Goal: Task Accomplishment & Management: Manage account settings

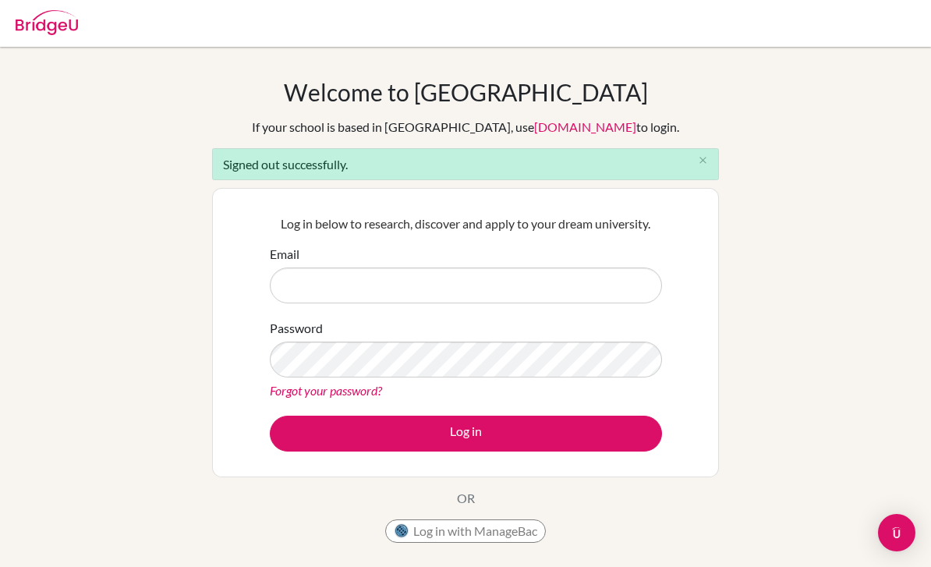
scroll to position [142, 0]
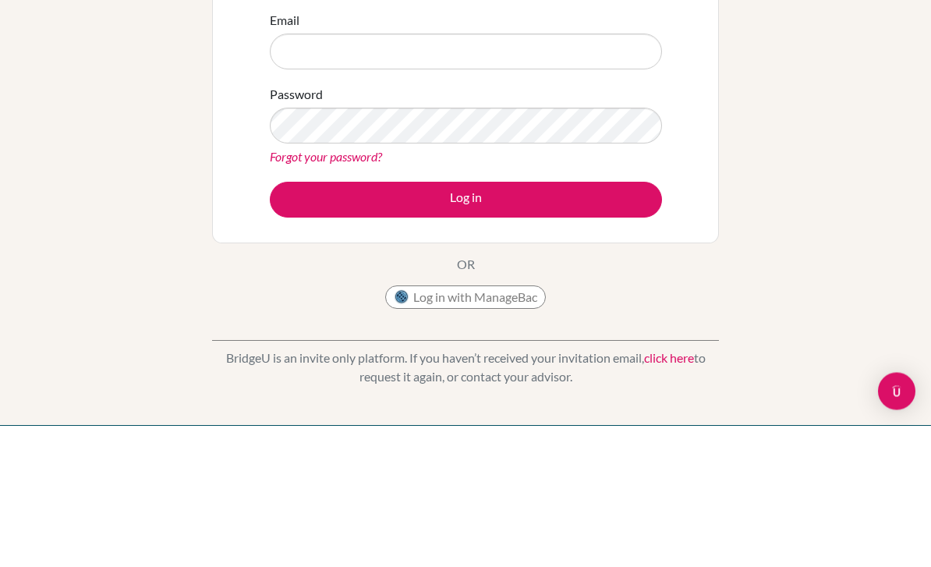
type input "a"
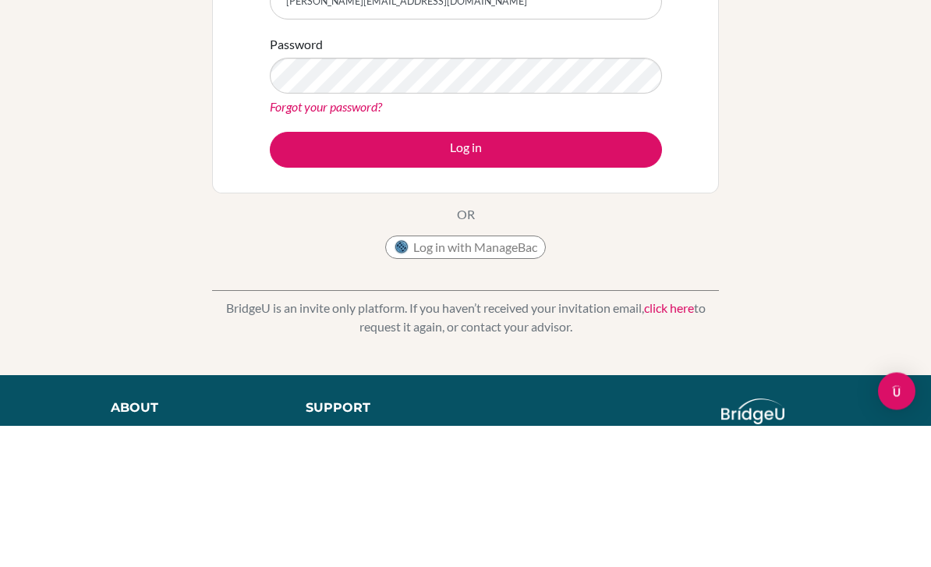
type input "[PERSON_NAME][EMAIL_ADDRESS][DOMAIN_NAME]"
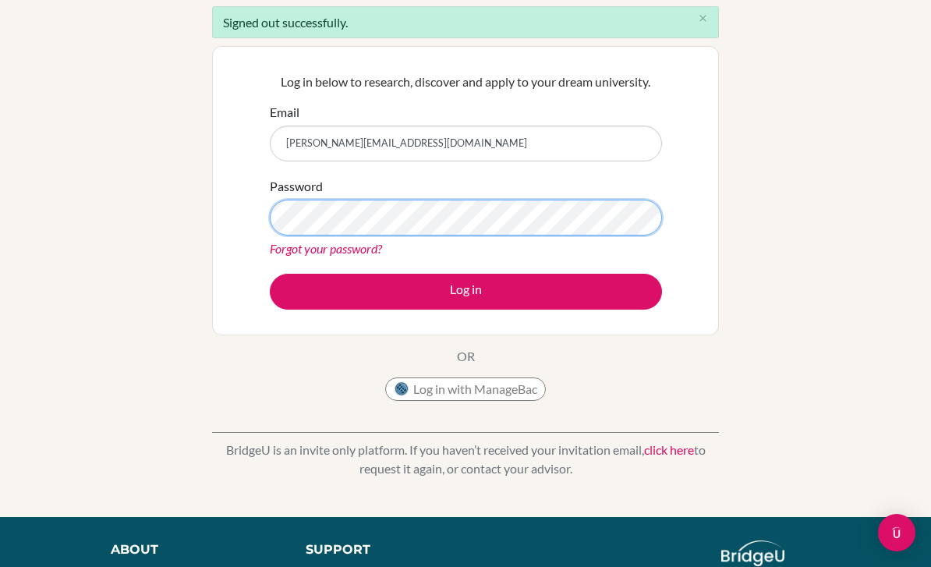
scroll to position [141, 0]
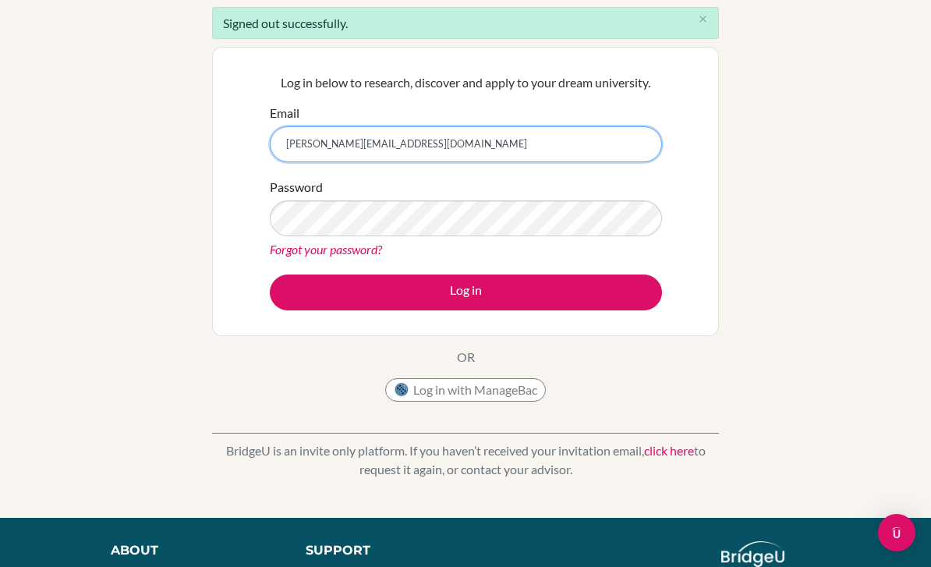
click at [488, 146] on input "[PERSON_NAME][EMAIL_ADDRESS][DOMAIN_NAME]" at bounding box center [466, 144] width 392 height 36
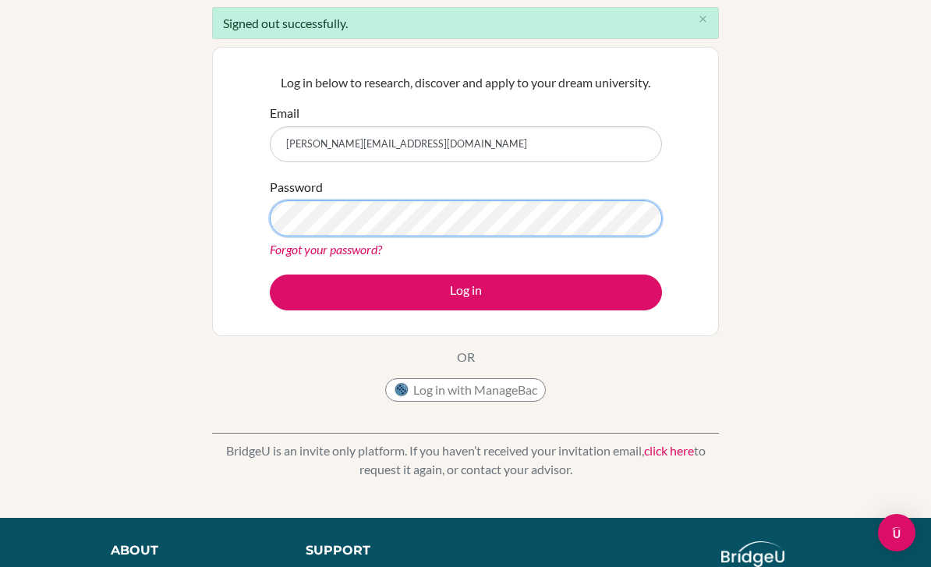
click at [466, 291] on button "Log in" at bounding box center [466, 293] width 392 height 36
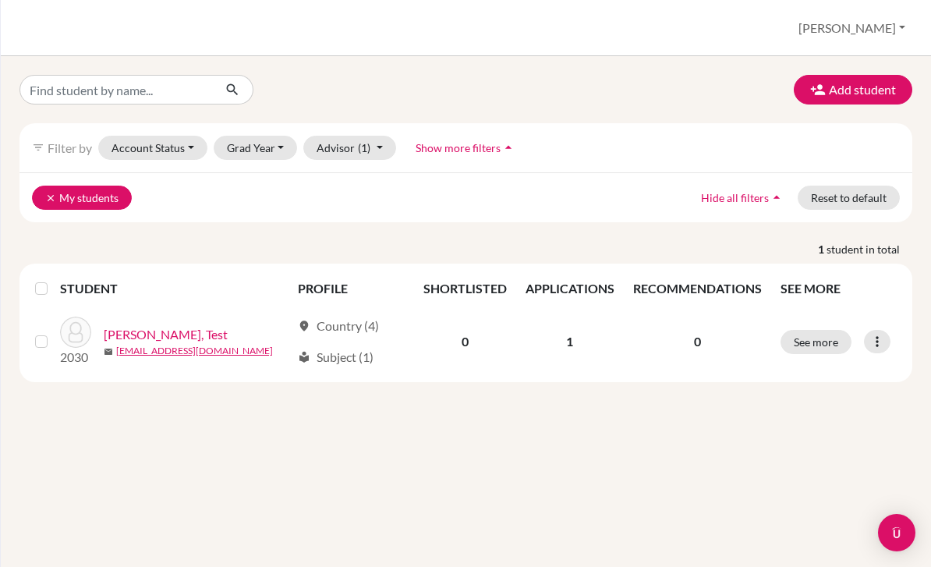
click at [55, 204] on button "clear My students" at bounding box center [82, 198] width 100 height 24
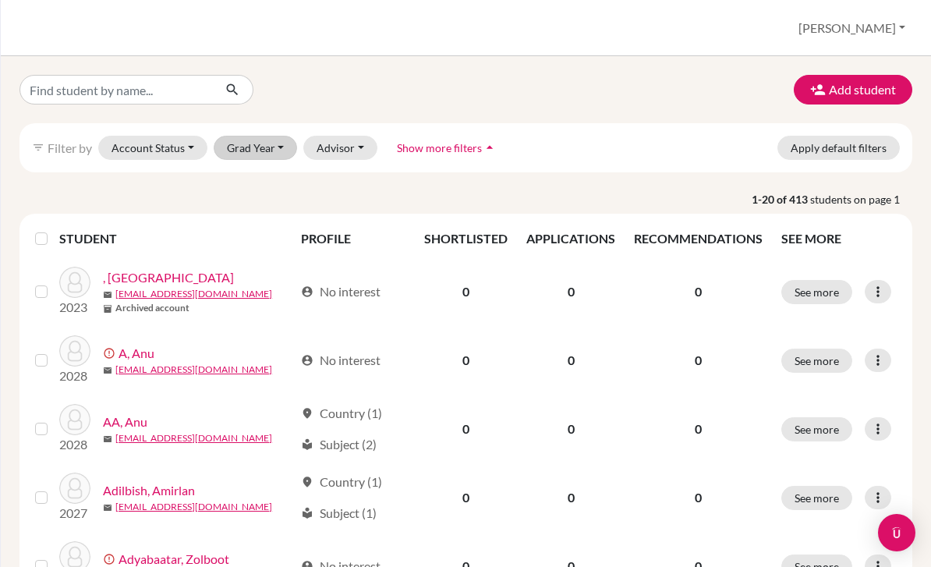
click at [247, 154] on button "Grad Year" at bounding box center [256, 148] width 84 height 24
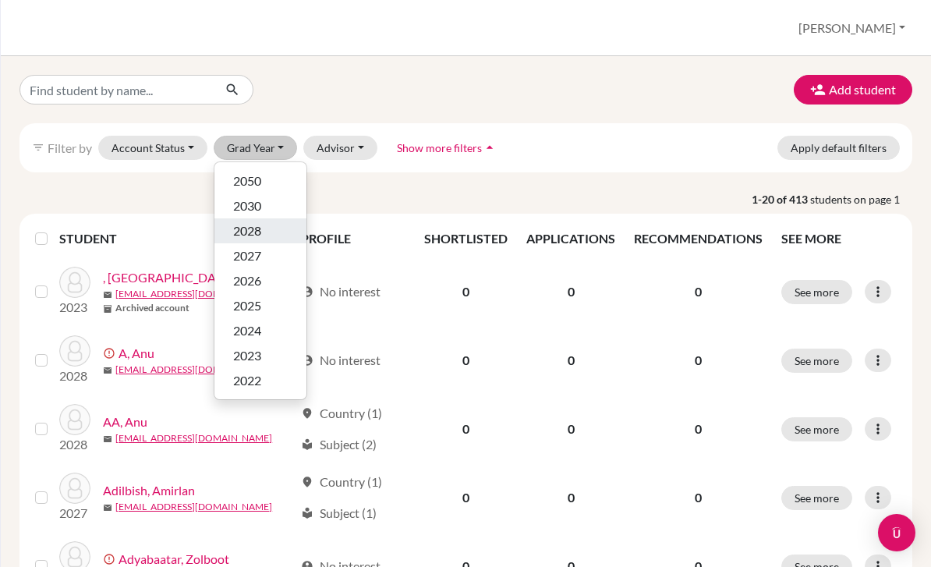
click at [263, 235] on div "2028" at bounding box center [260, 231] width 55 height 19
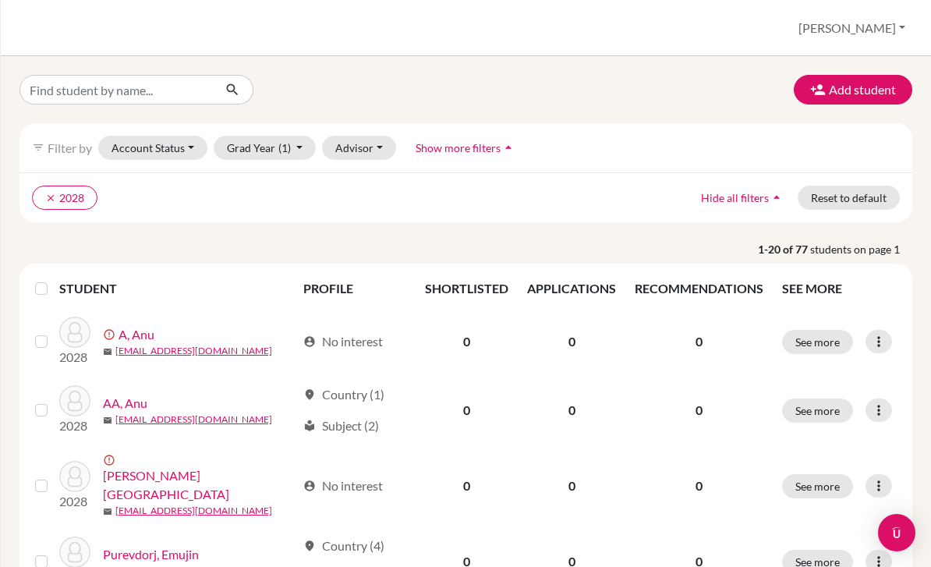
click at [887, 35] on button "[PERSON_NAME]" at bounding box center [852, 28] width 121 height 30
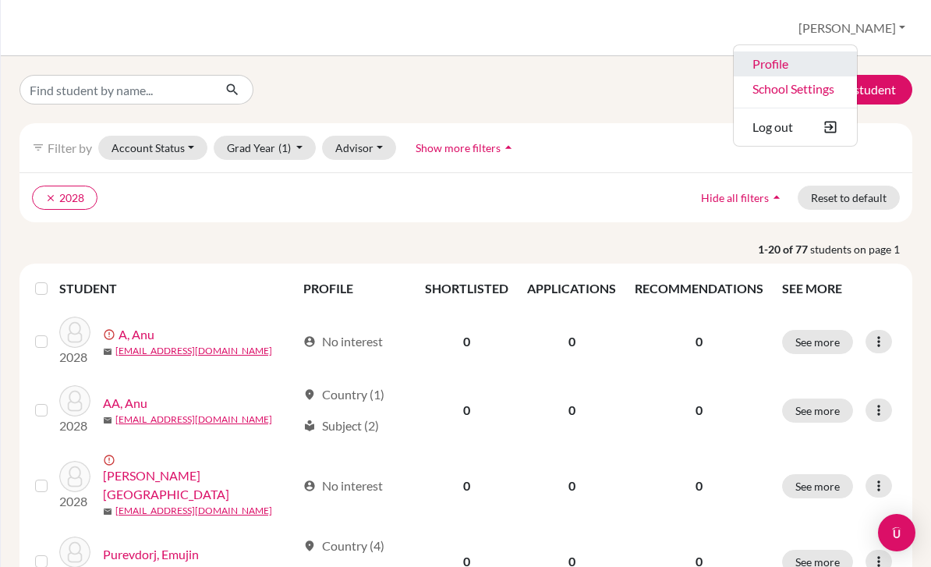
click at [852, 72] on link "Profile" at bounding box center [795, 63] width 123 height 25
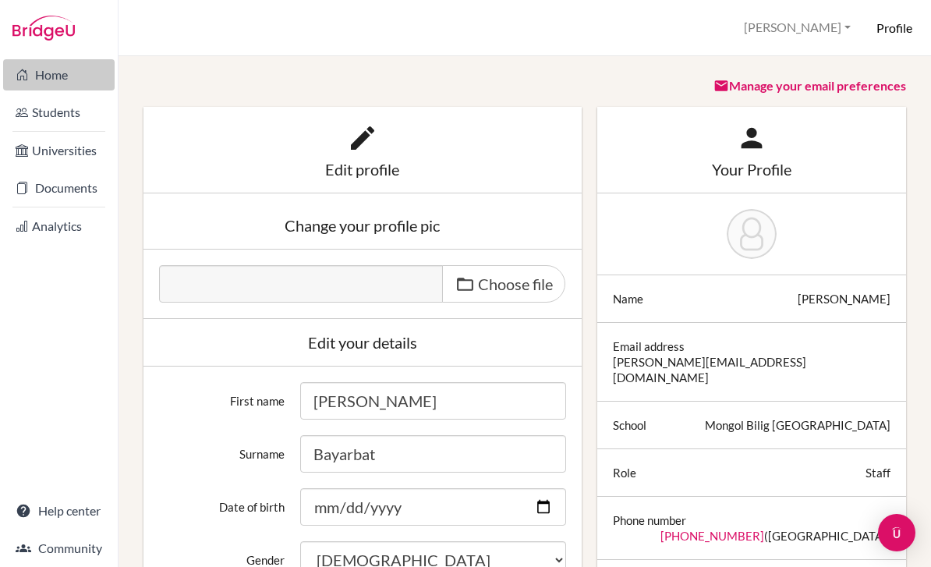
click at [51, 66] on link "Home" at bounding box center [59, 74] width 112 height 31
